Goal: Information Seeking & Learning: Learn about a topic

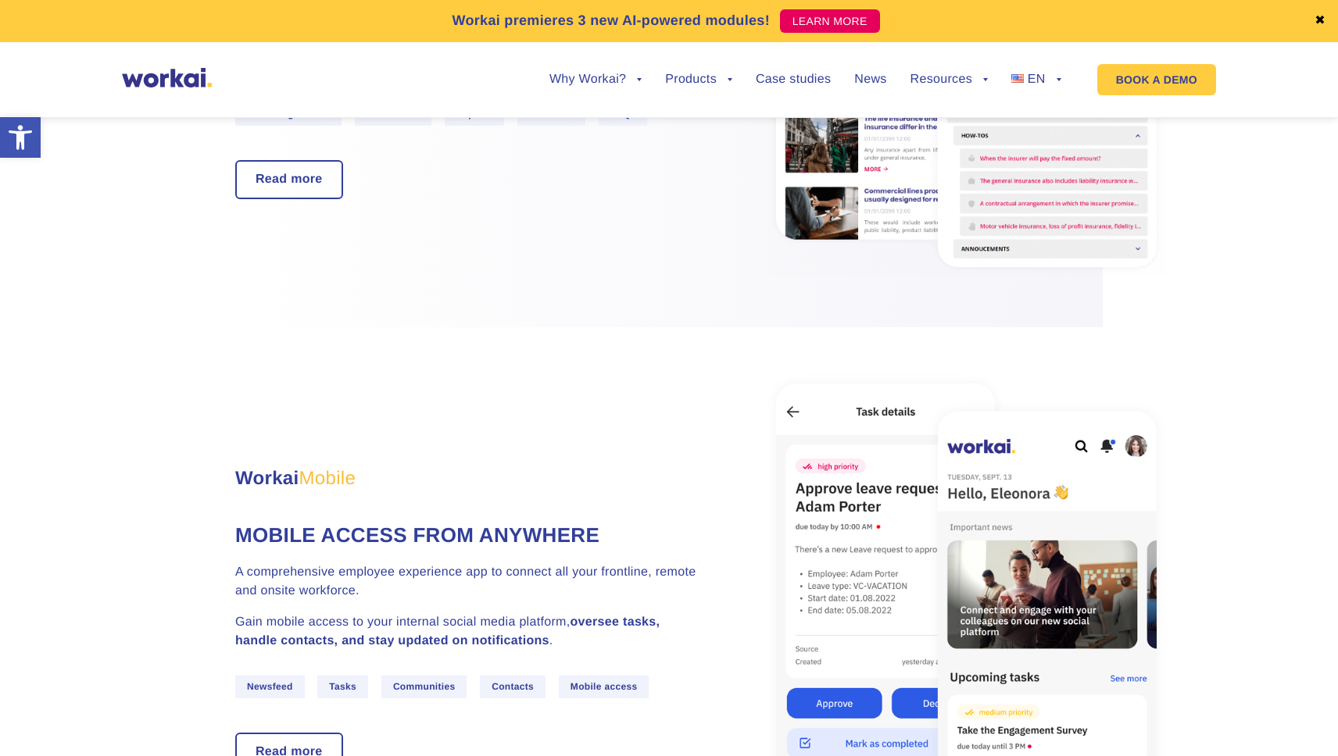
scroll to position [2455, 0]
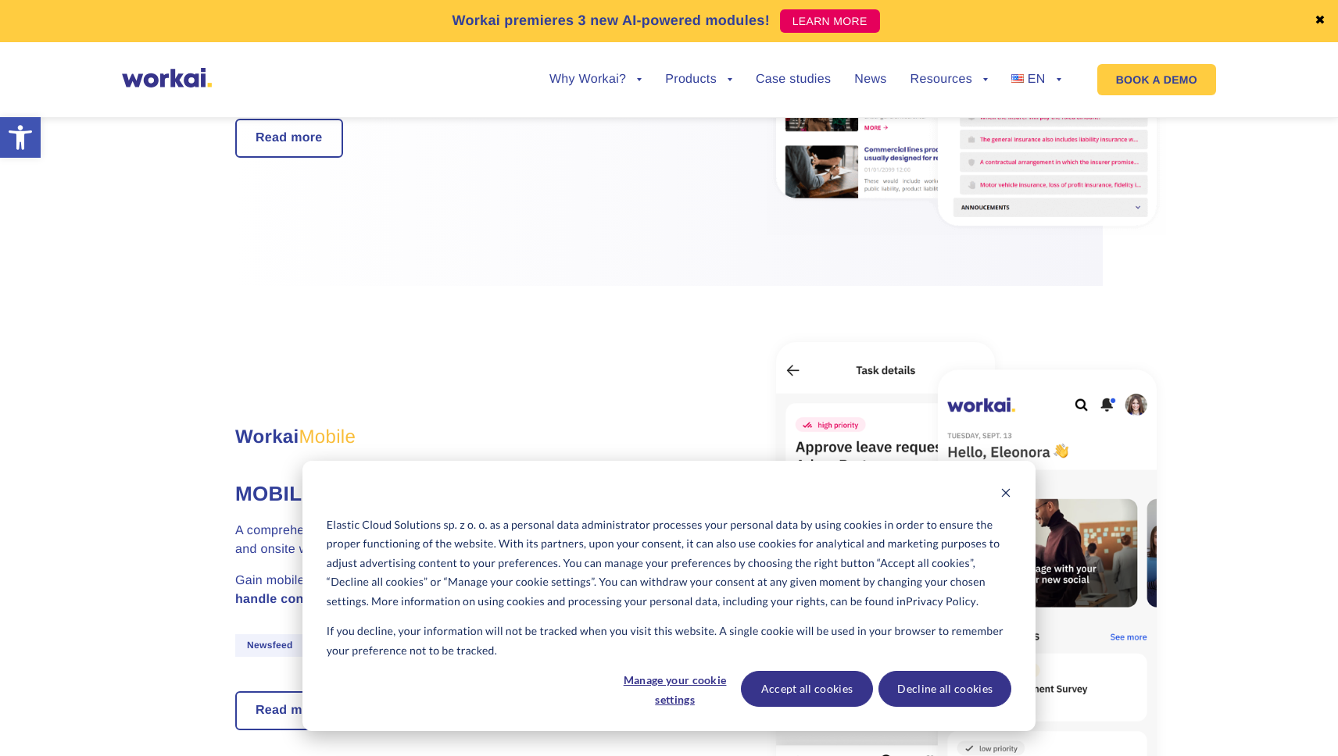
click at [1321, 21] on link "✖" at bounding box center [1319, 21] width 11 height 13
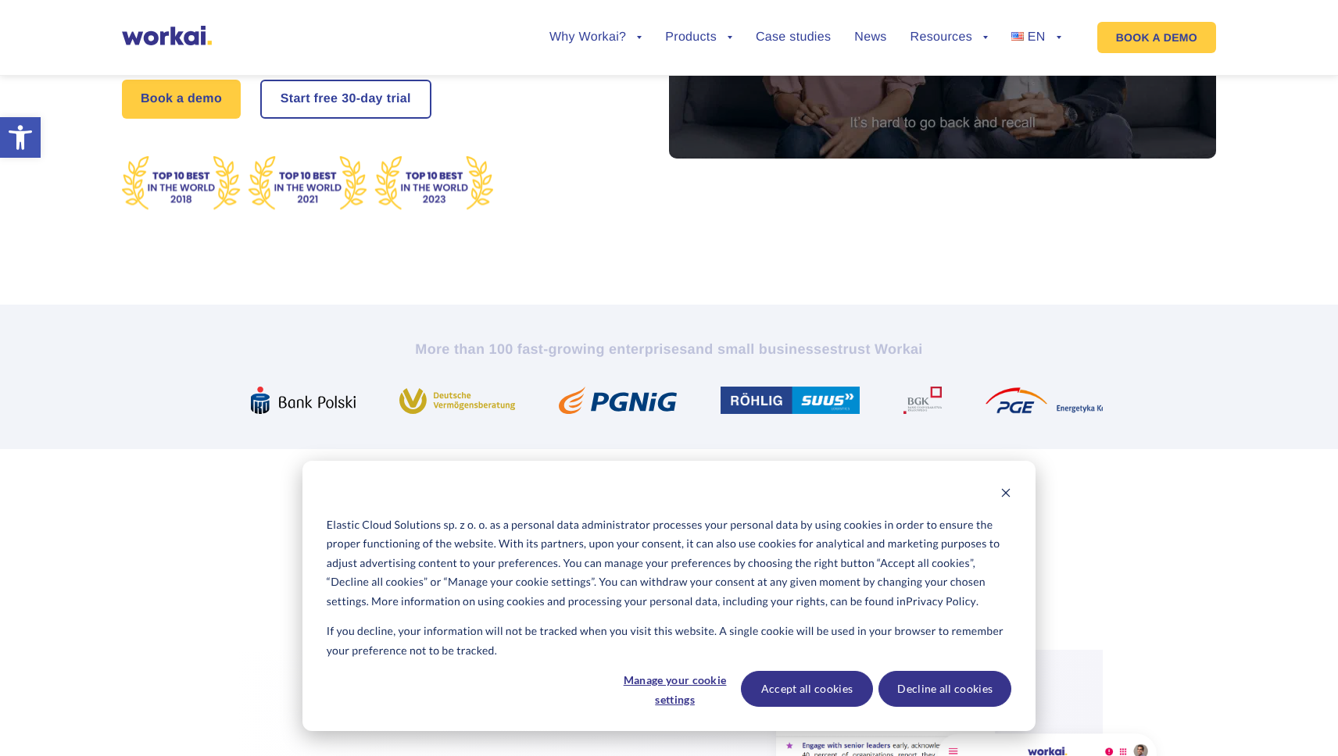
scroll to position [633, 0]
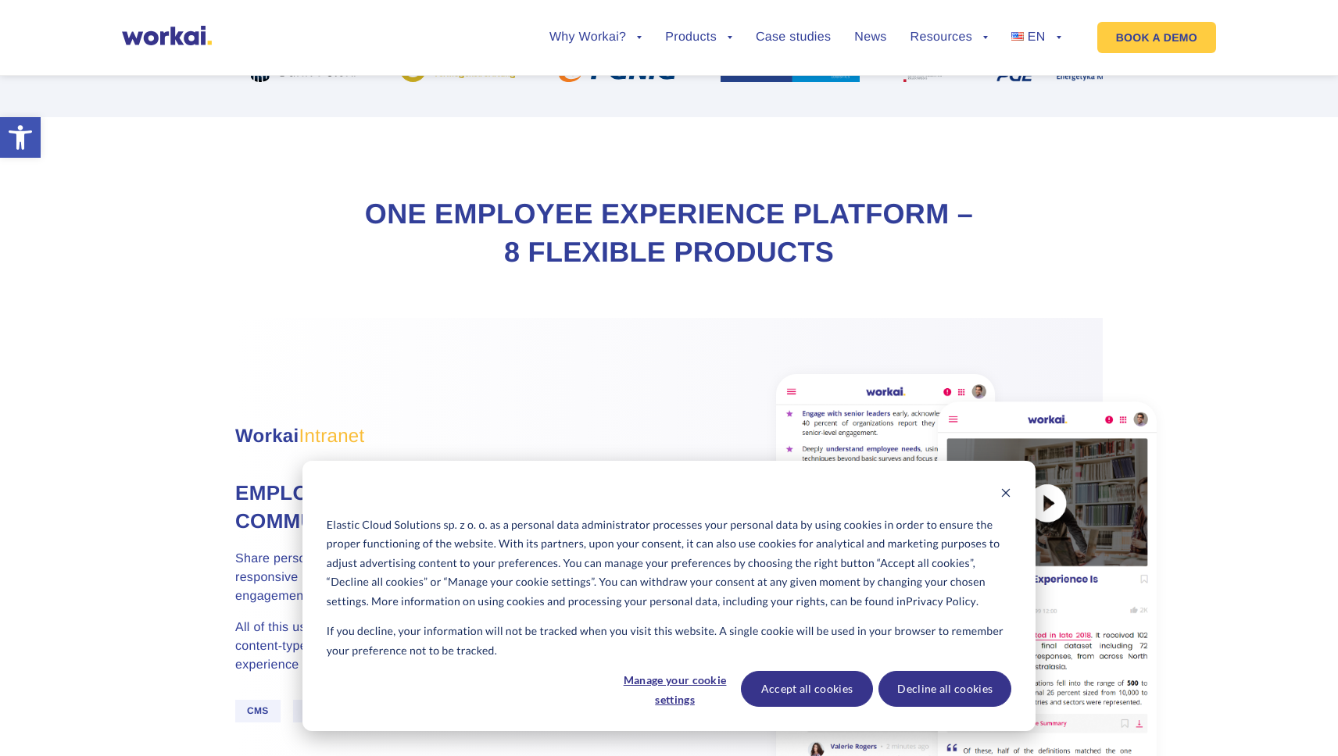
click at [1015, 488] on div "Elastic Cloud Solutions sp. z o. o. as a personal data administrator processes …" at bounding box center [668, 596] width 733 height 270
click at [1006, 494] on icon "Dismiss cookie banner" at bounding box center [1006, 493] width 9 height 9
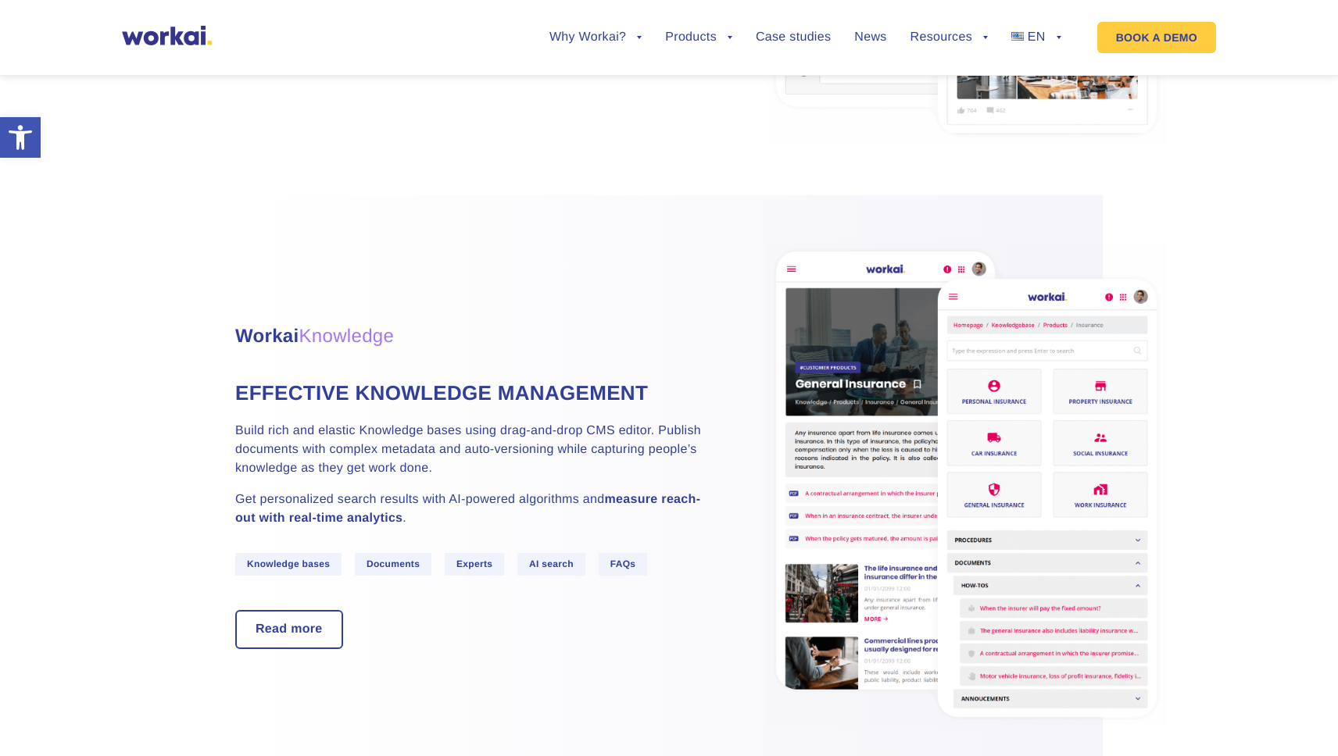
scroll to position [1928, 0]
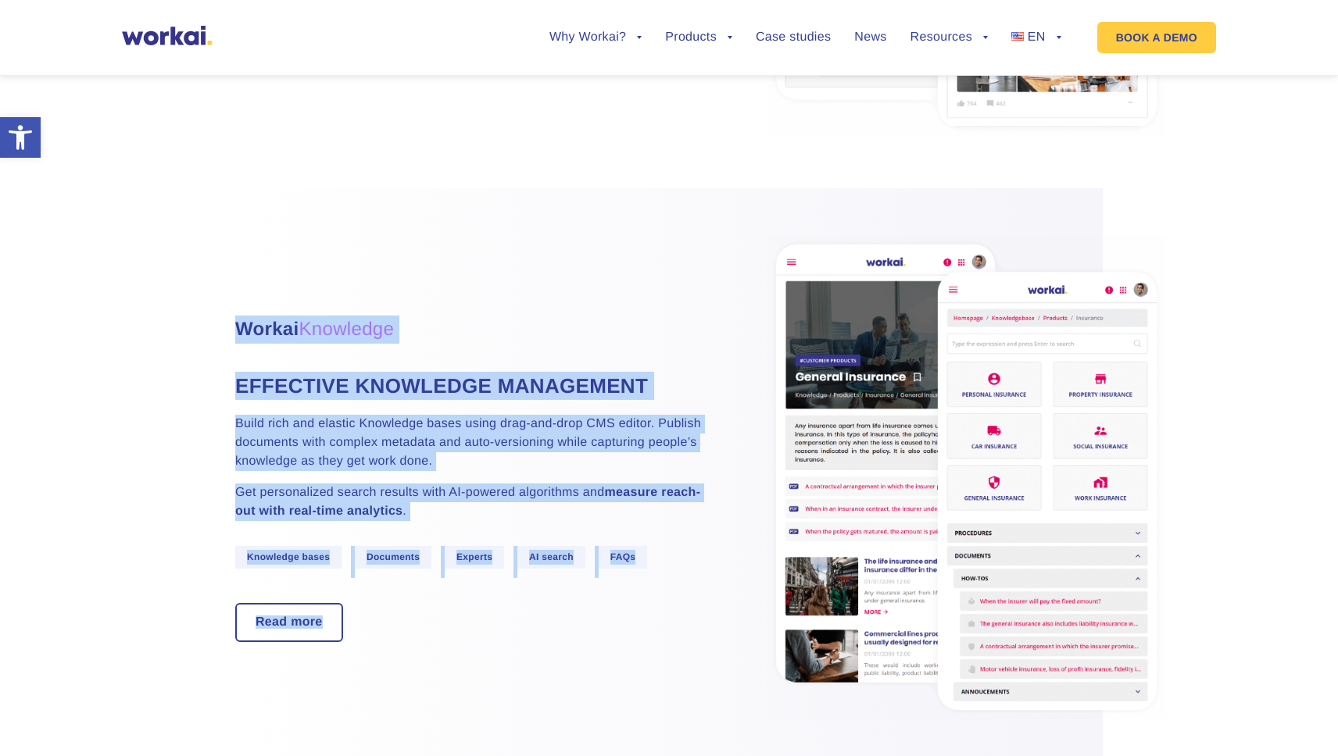
drag, startPoint x: 583, startPoint y: 198, endPoint x: 561, endPoint y: 627, distance: 429.5
click at [561, 627] on div "Workai Knowledge Effective knowledge management Build rich and elastic Knowledg…" at bounding box center [668, 479] width 867 height 582
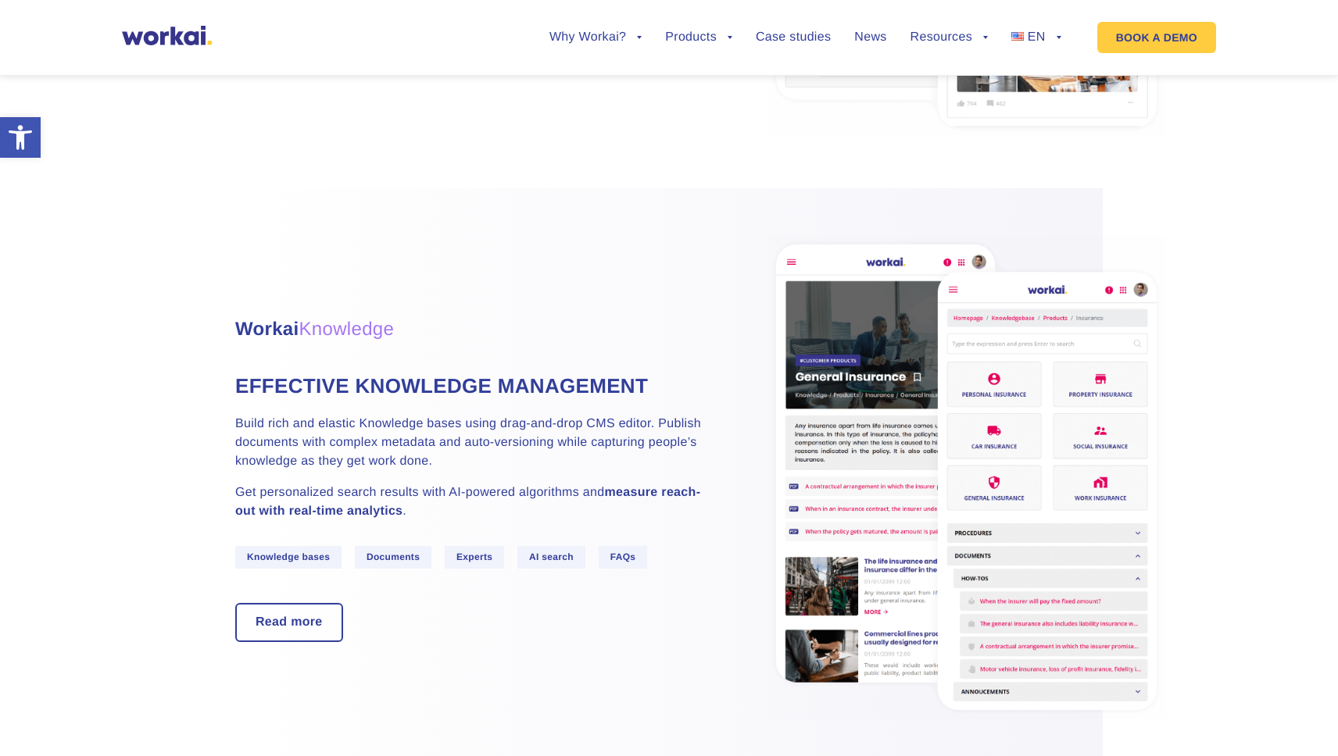
click at [561, 627] on div "Read more" at bounding box center [469, 622] width 469 height 39
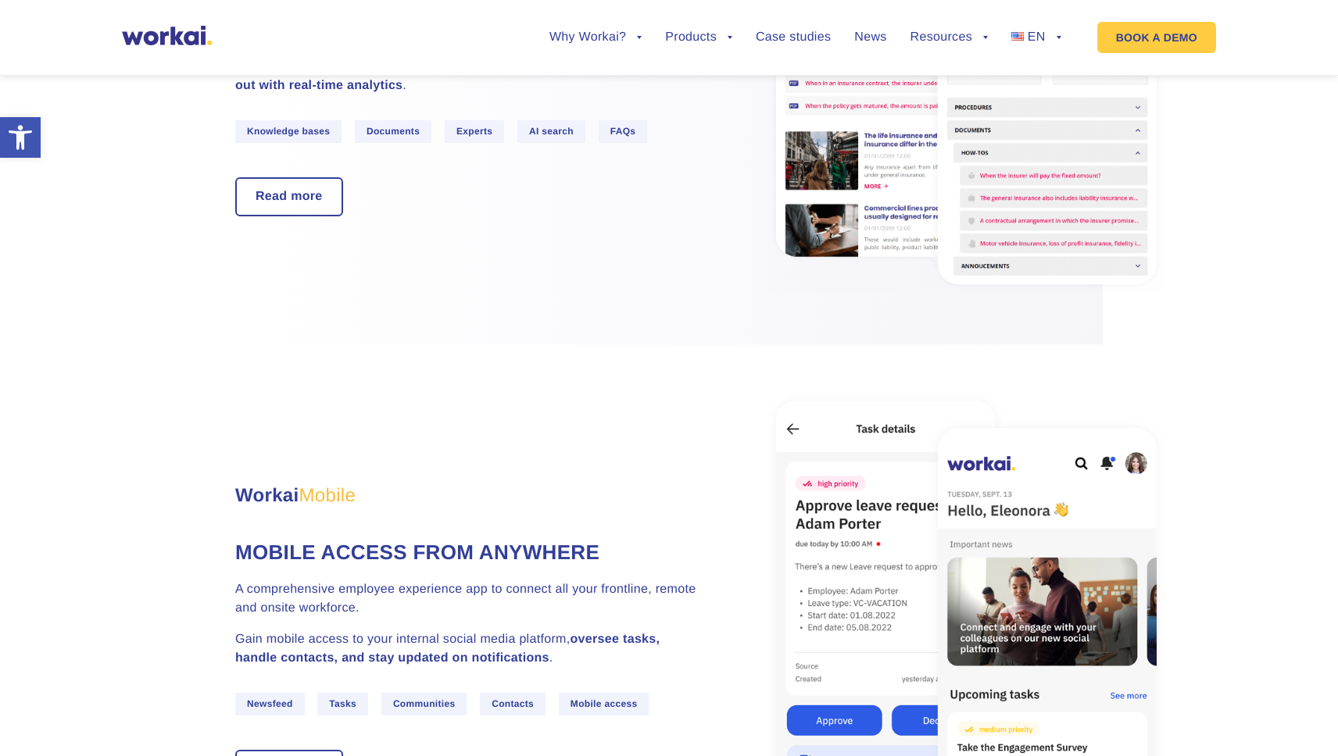
scroll to position [2571, 0]
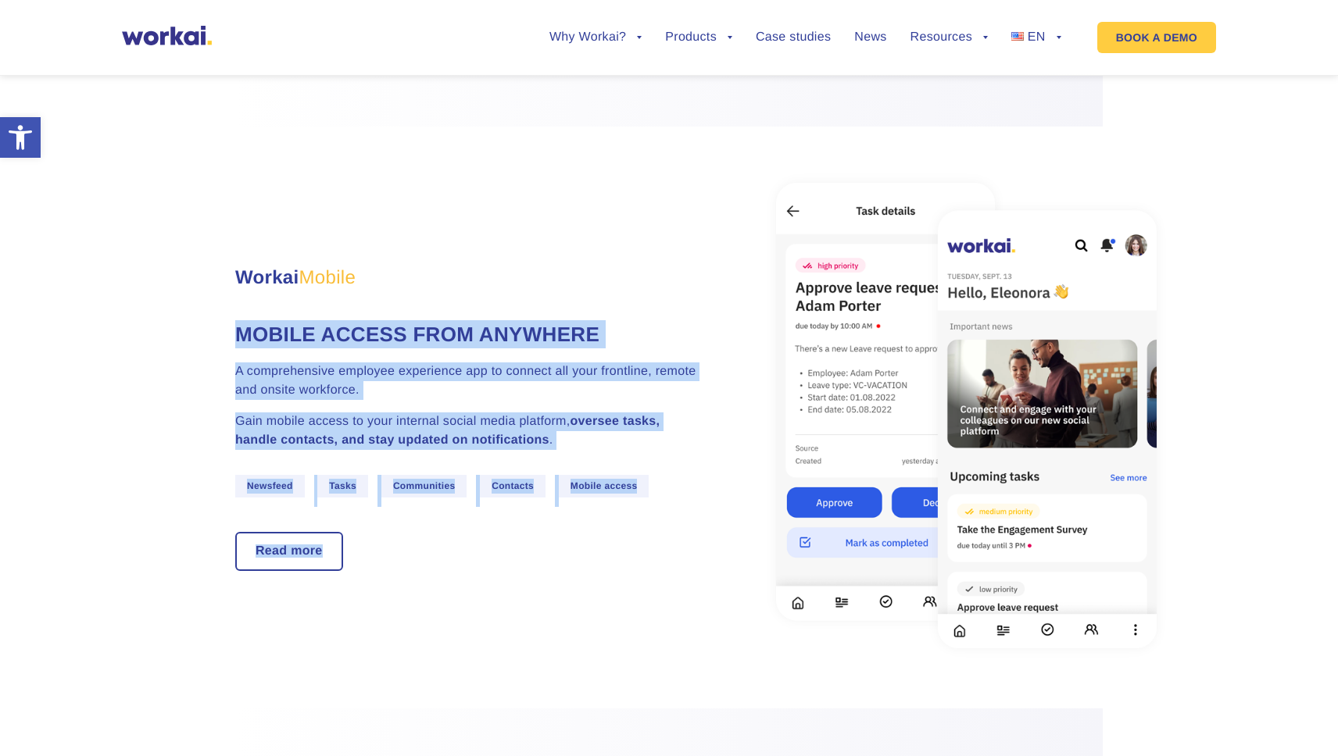
drag, startPoint x: 608, startPoint y: 275, endPoint x: 604, endPoint y: 574, distance: 299.3
click at [604, 574] on div "Workai Mobile Mobile access from anywhere A comprehensive employee experience a…" at bounding box center [668, 418] width 867 height 582
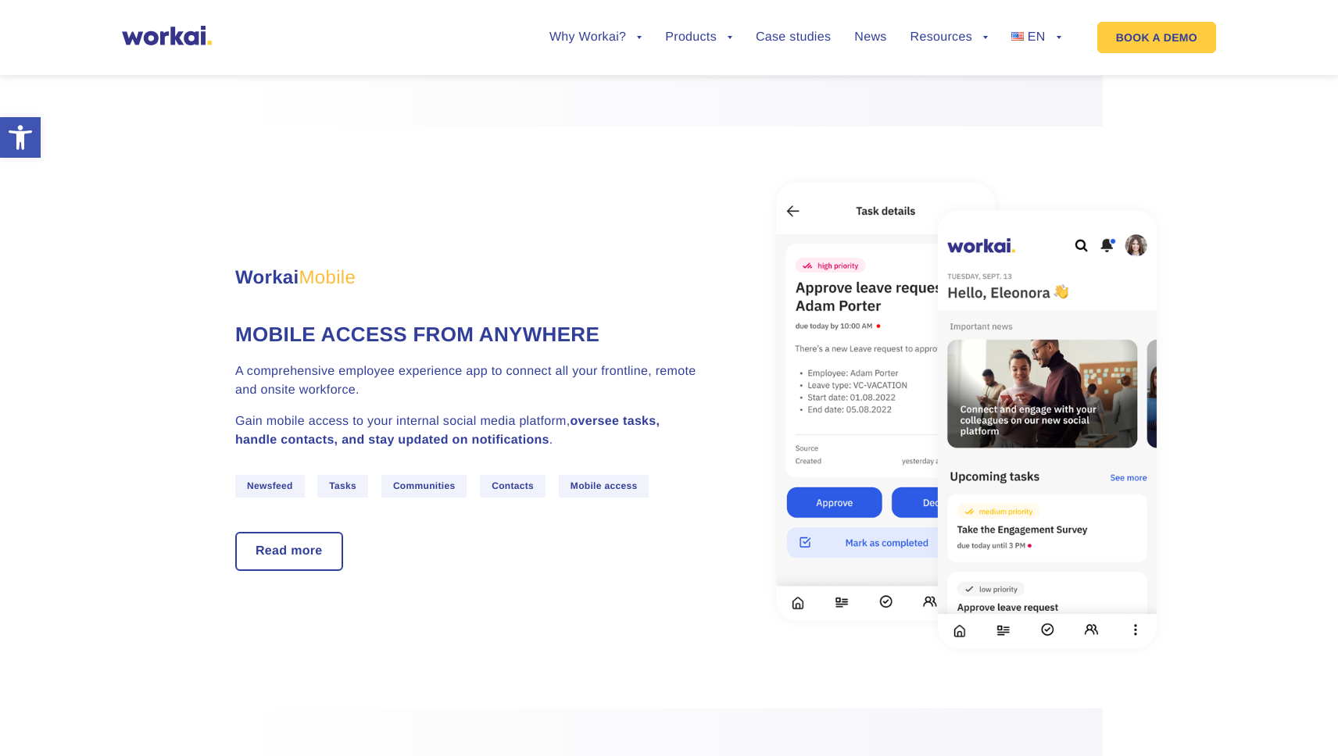
click at [604, 574] on div "Workai Mobile Mobile access from anywhere A comprehensive employee experience a…" at bounding box center [668, 418] width 867 height 582
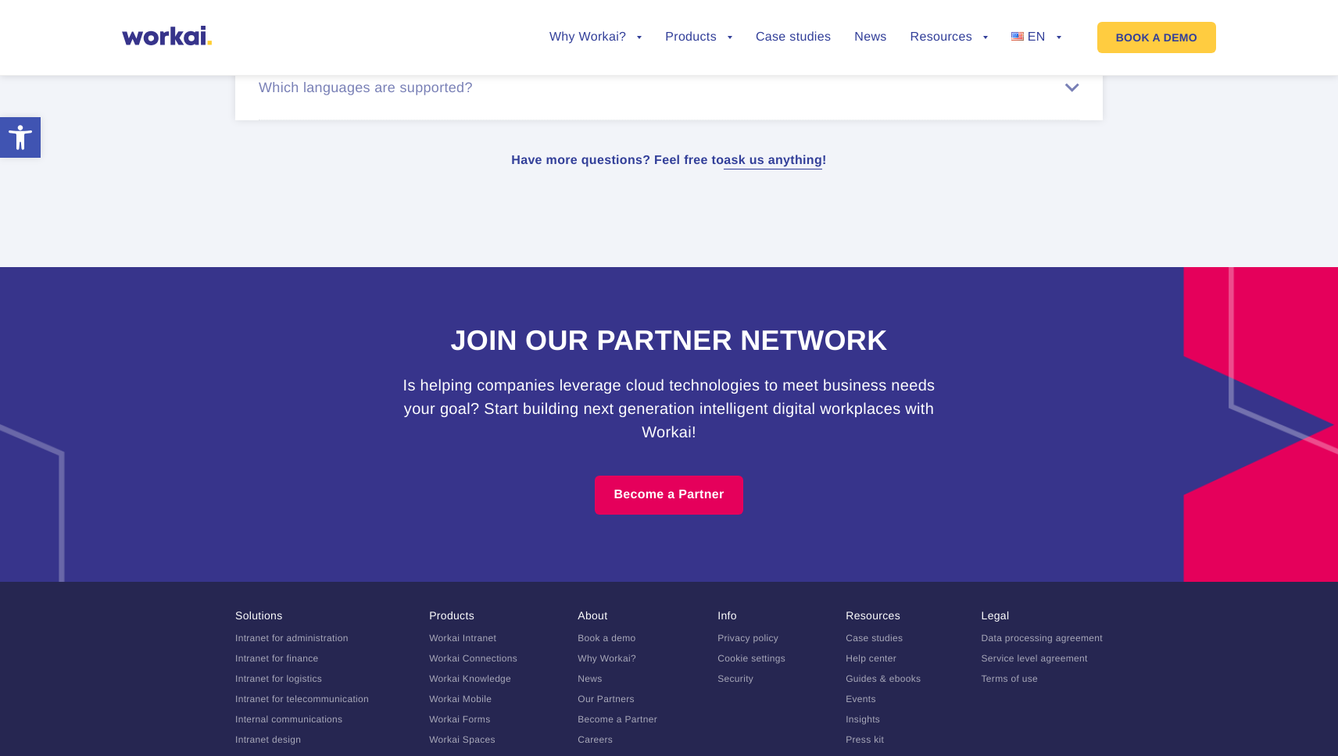
scroll to position [9218, 0]
